Goal: Transaction & Acquisition: Book appointment/travel/reservation

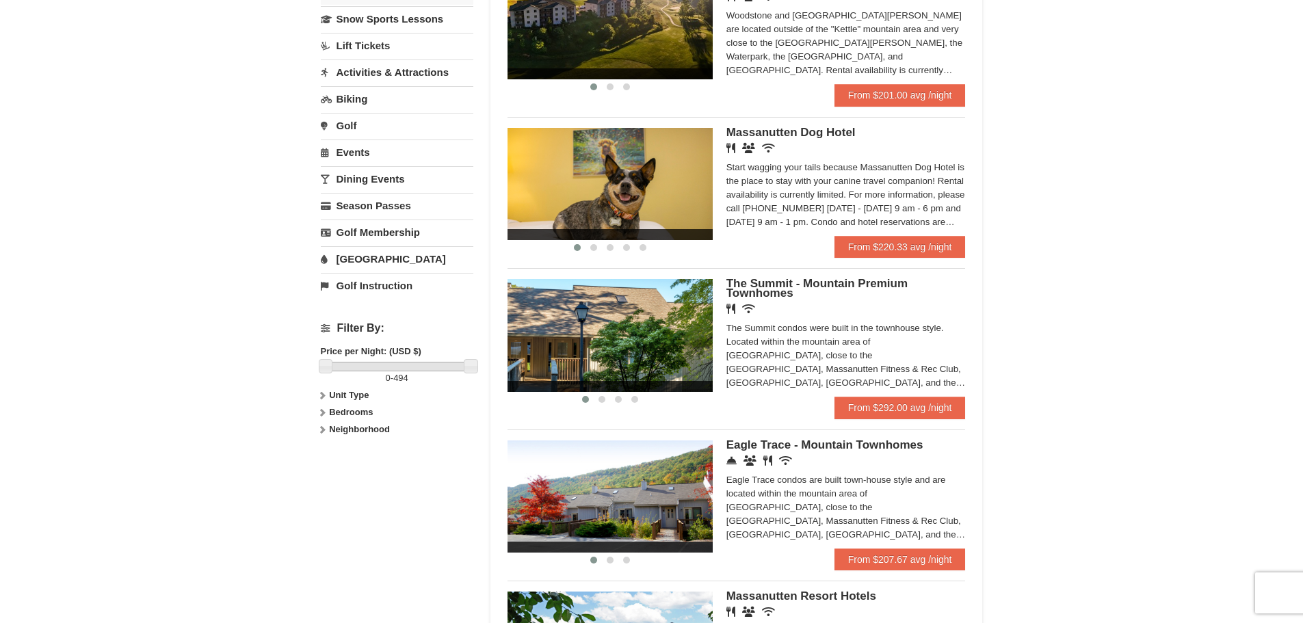
scroll to position [342, 0]
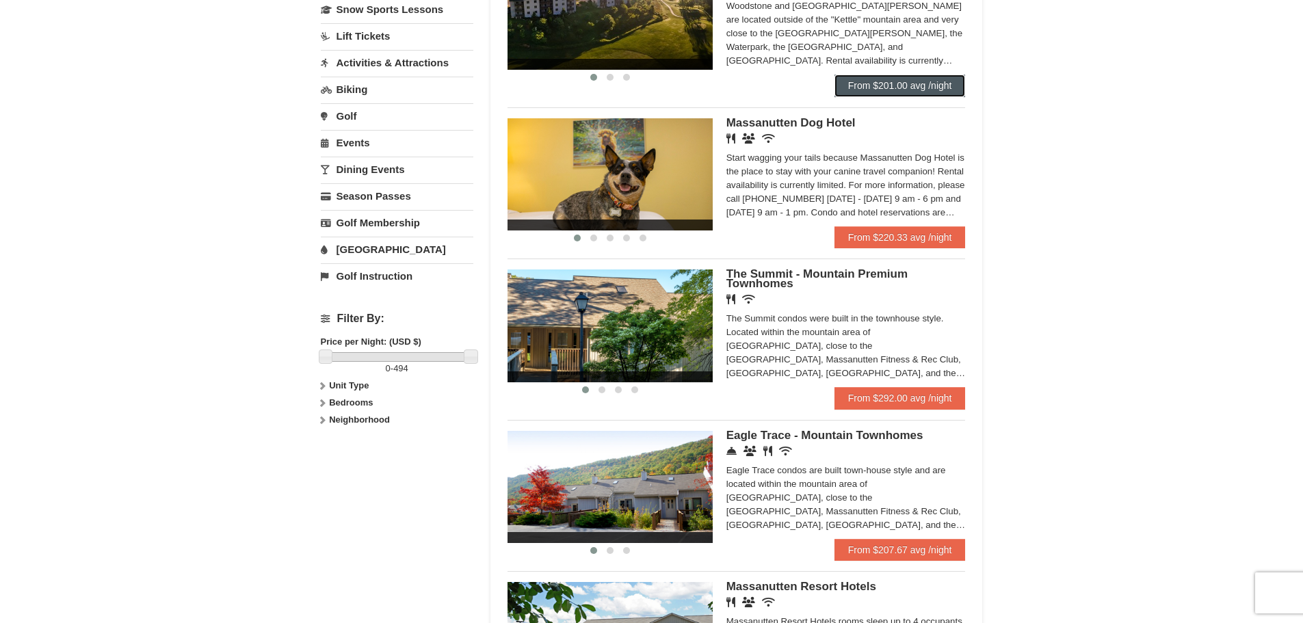
click at [905, 79] on link "From $201.00 avg /night" at bounding box center [899, 86] width 131 height 22
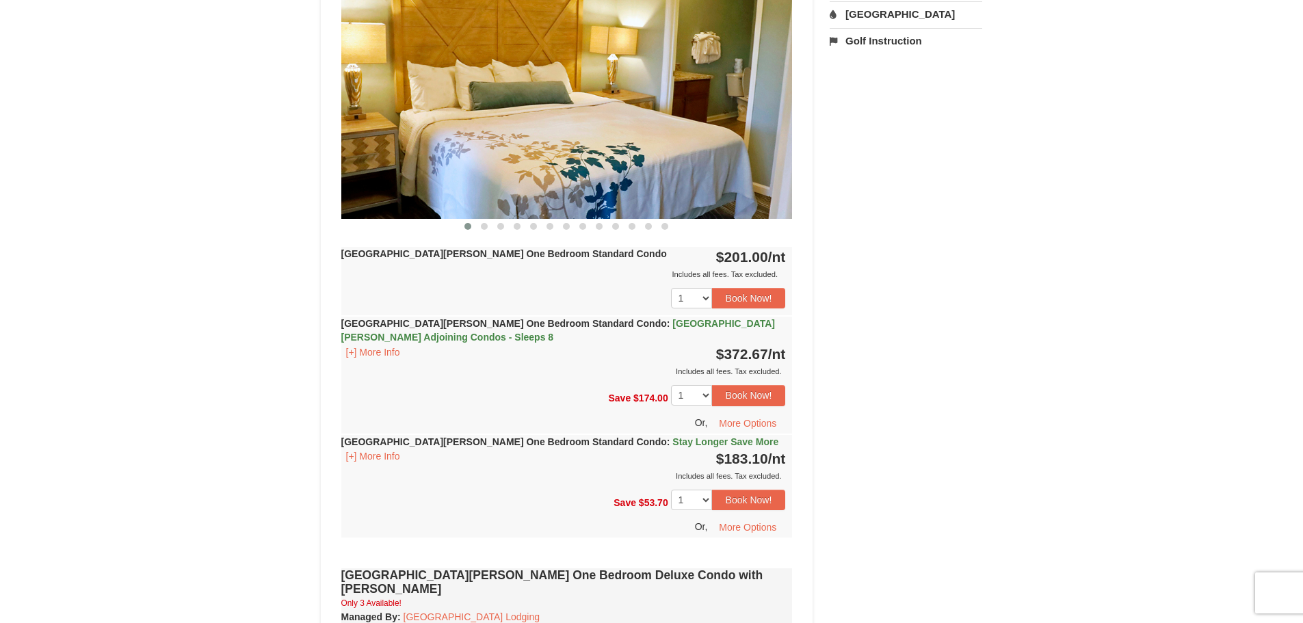
scroll to position [616, 0]
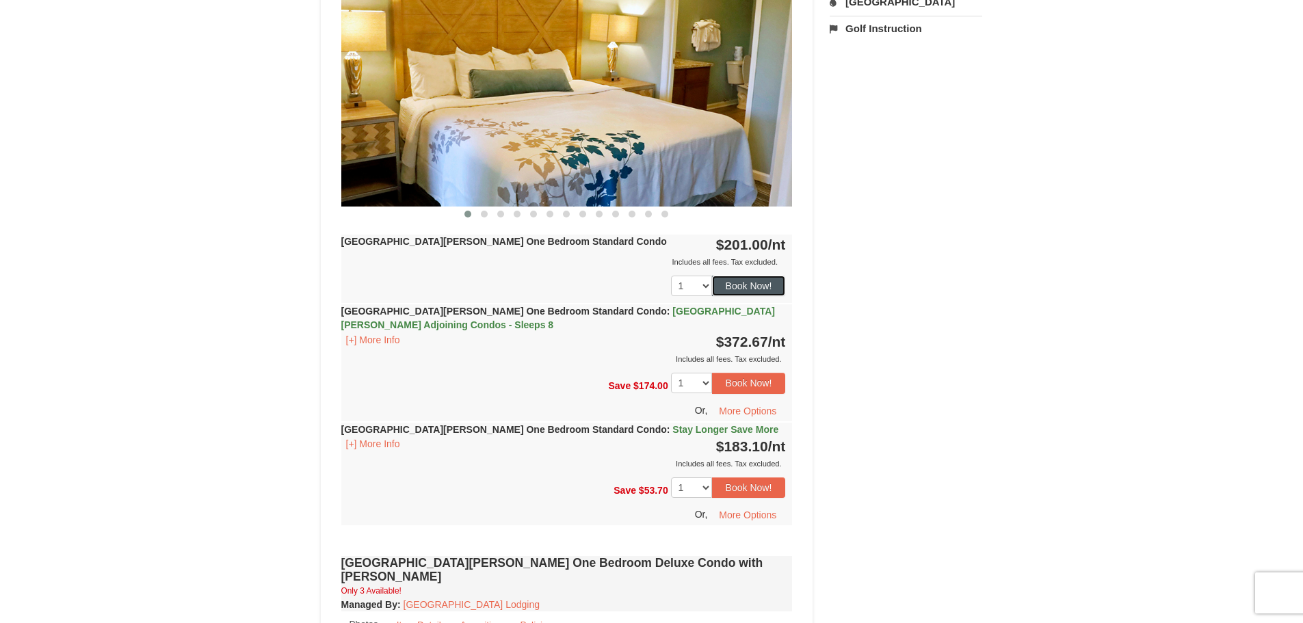
click at [773, 291] on button "Book Now!" at bounding box center [749, 286] width 74 height 21
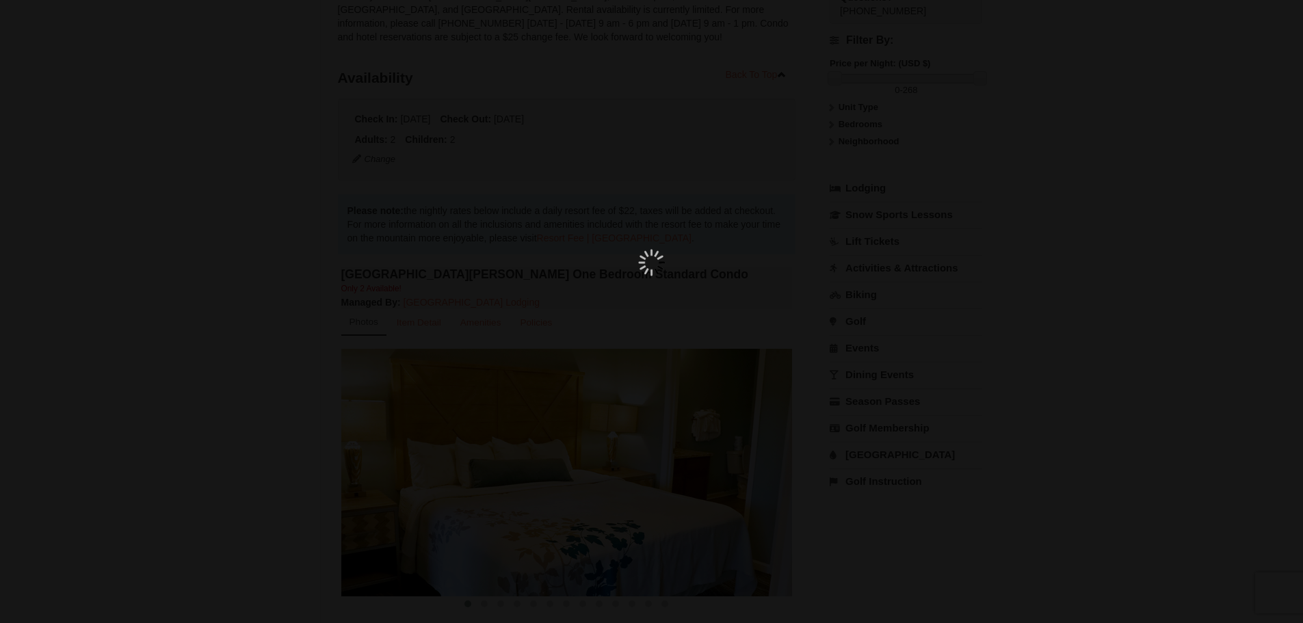
scroll to position [133, 0]
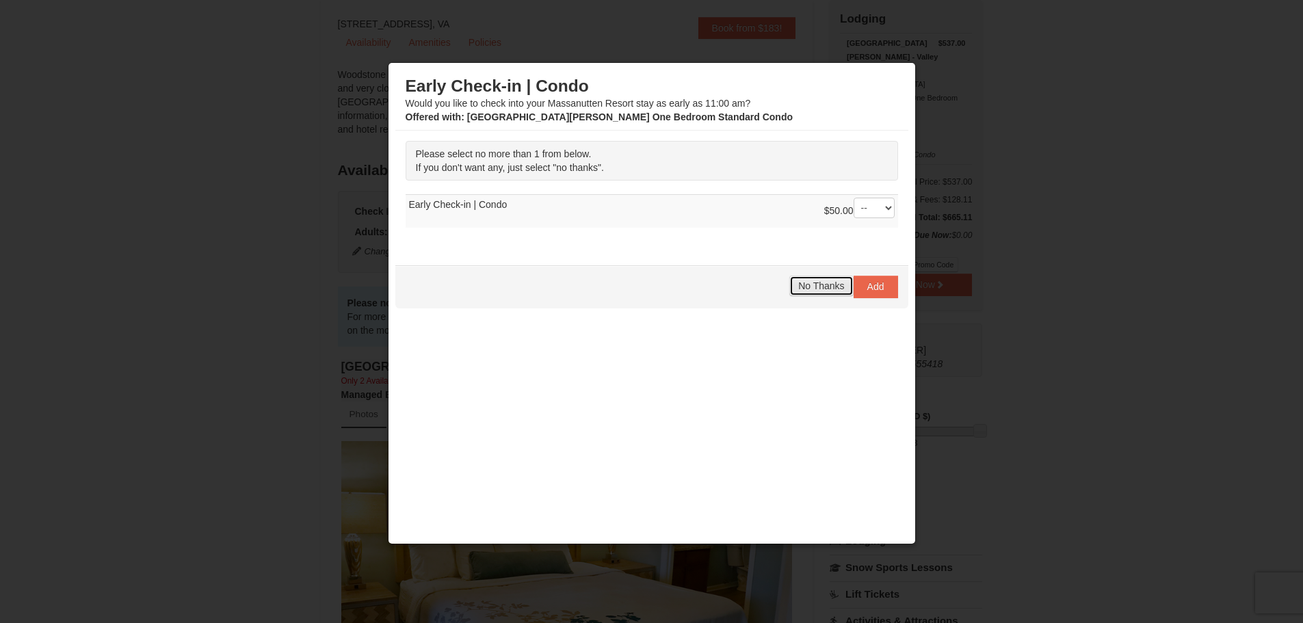
click at [819, 291] on span "No Thanks" at bounding box center [821, 285] width 46 height 11
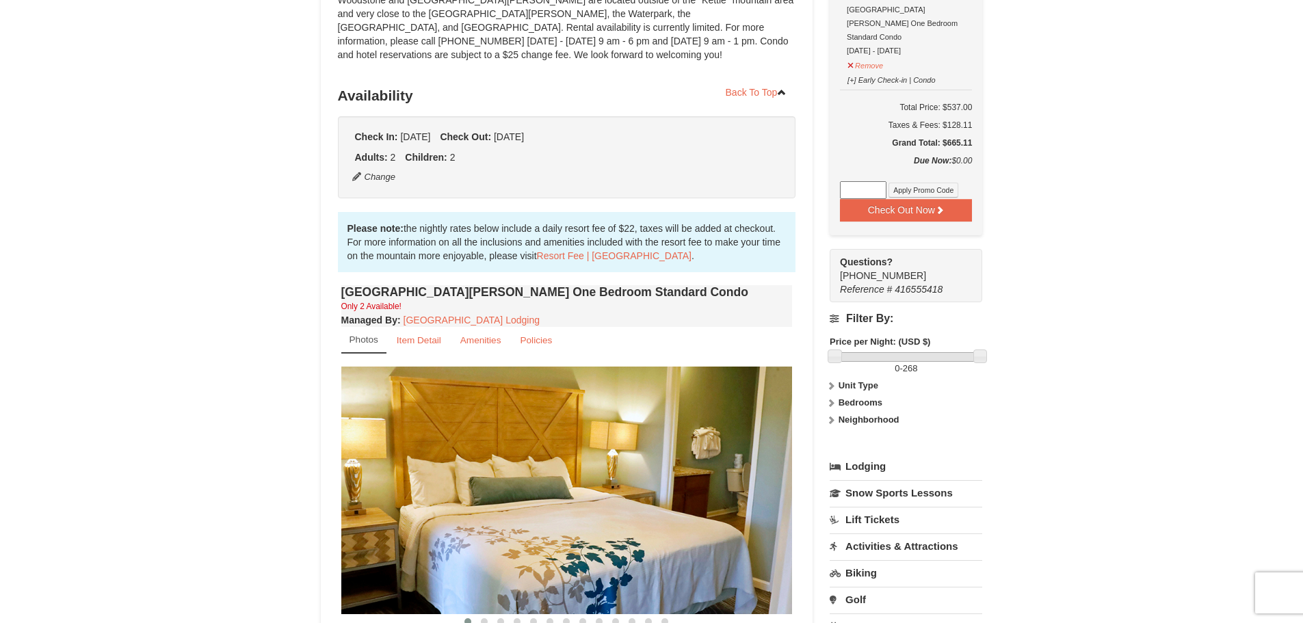
scroll to position [0, 0]
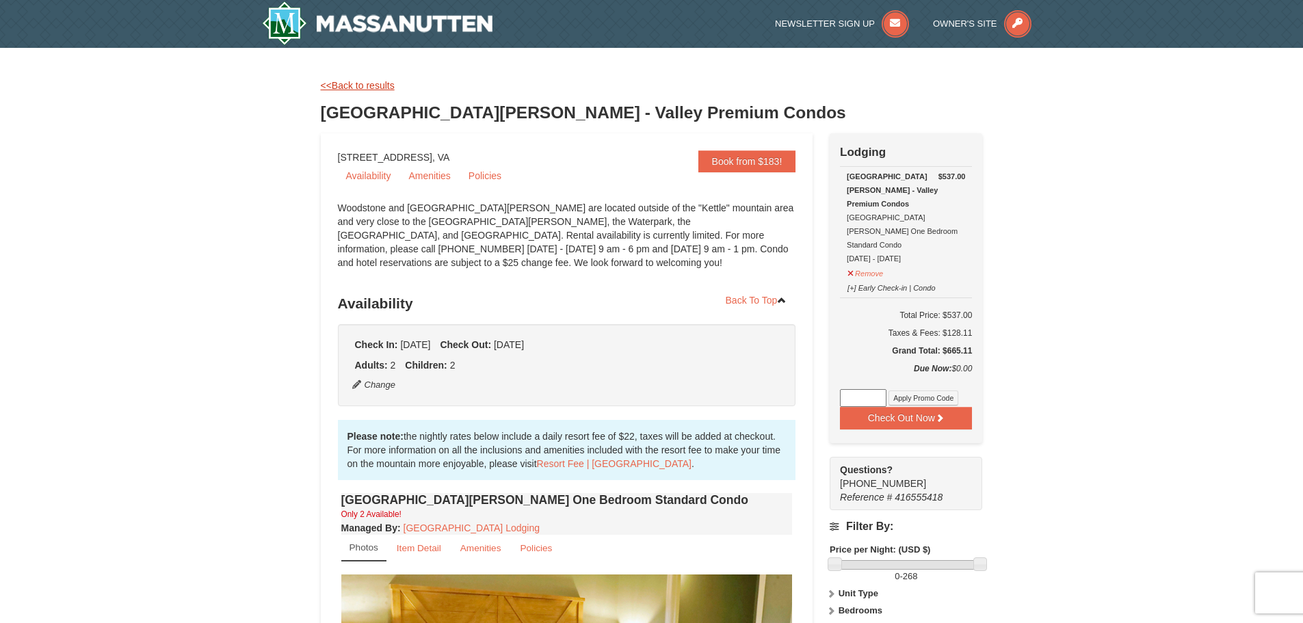
click at [367, 88] on link "<<Back to results" at bounding box center [358, 85] width 74 height 11
